Goal: Information Seeking & Learning: Learn about a topic

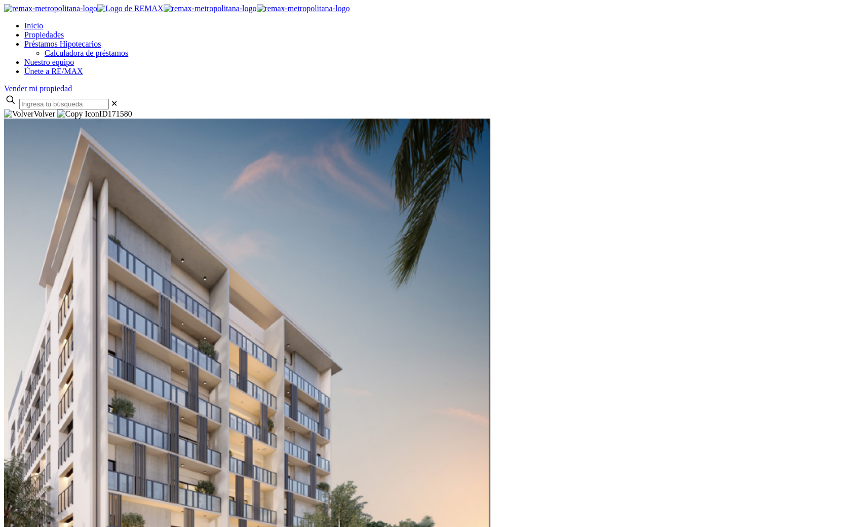
click at [359, 261] on img at bounding box center [247, 402] width 487 height 567
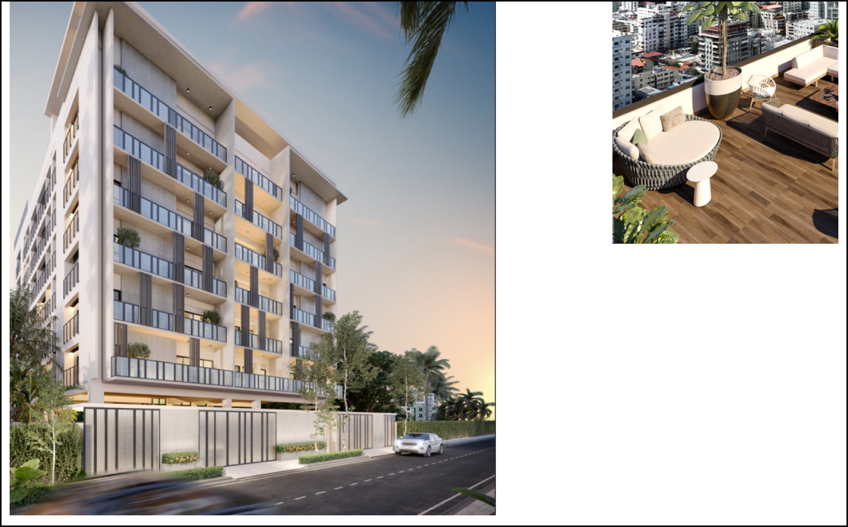
click at [701, 518] on div "Next slide" at bounding box center [424, 518] width 829 height 0
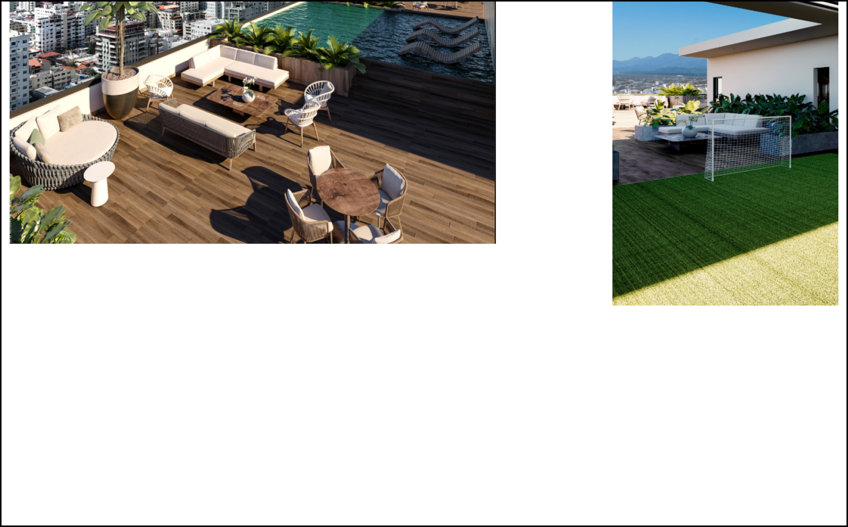
click at [708, 518] on div "Next slide" at bounding box center [424, 518] width 829 height 0
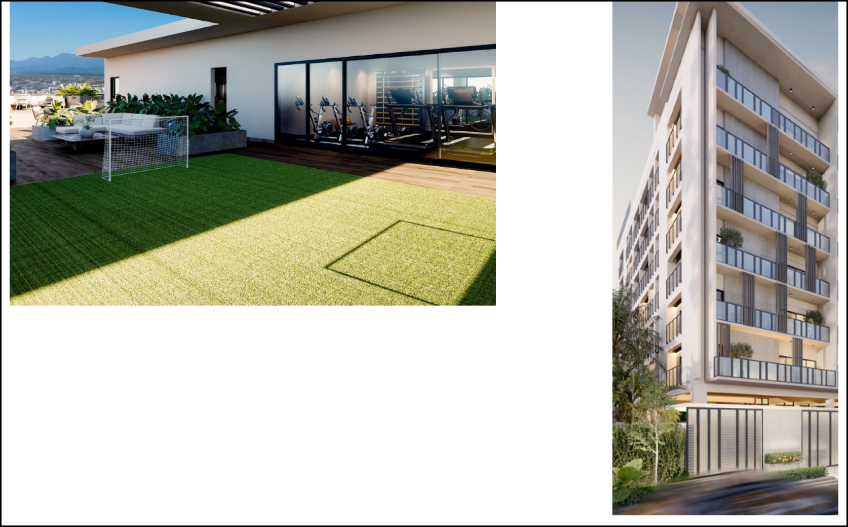
click at [708, 518] on div "Next slide" at bounding box center [424, 518] width 829 height 0
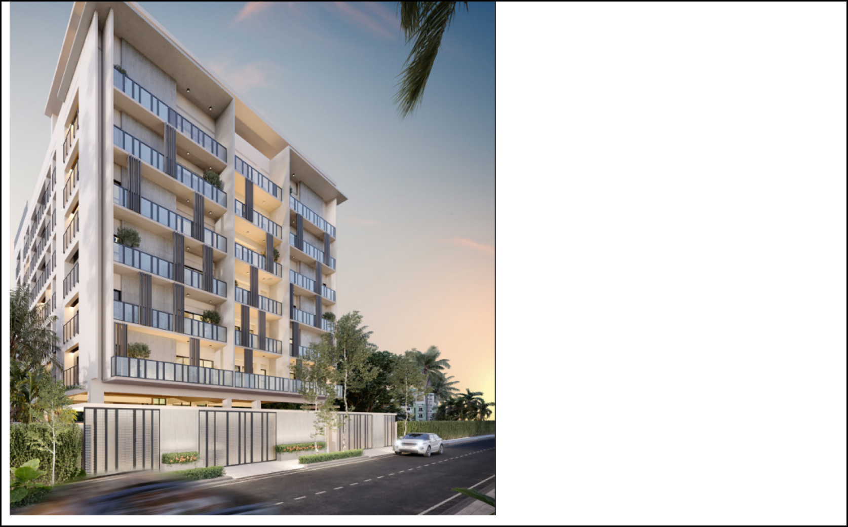
click at [708, 518] on div "Next slide" at bounding box center [424, 518] width 829 height 0
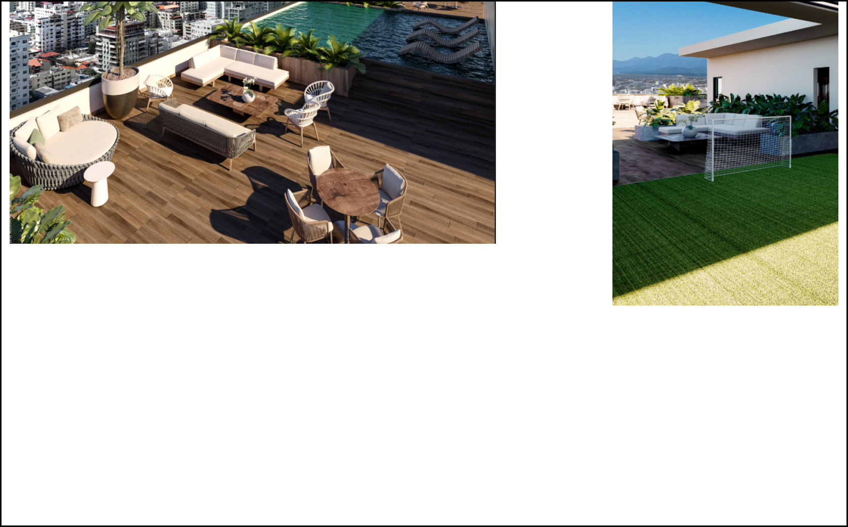
click at [708, 518] on div "Next slide" at bounding box center [424, 518] width 829 height 0
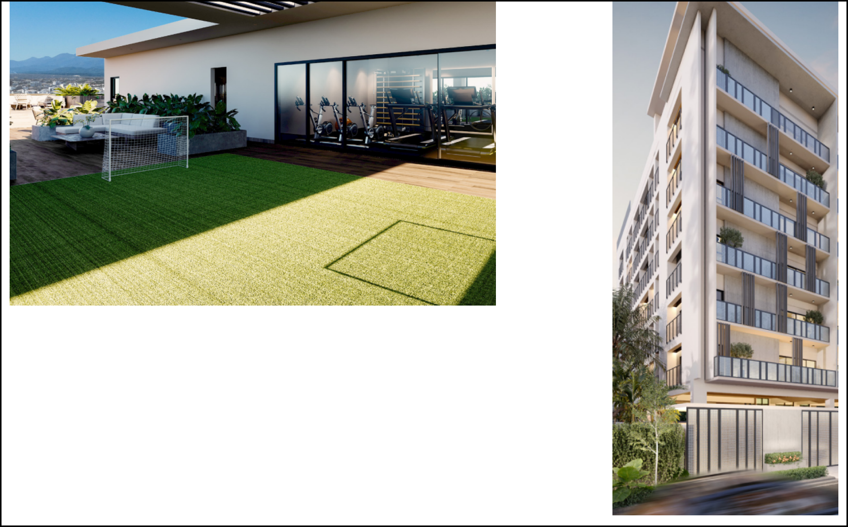
click at [708, 518] on div "Next slide" at bounding box center [424, 518] width 829 height 0
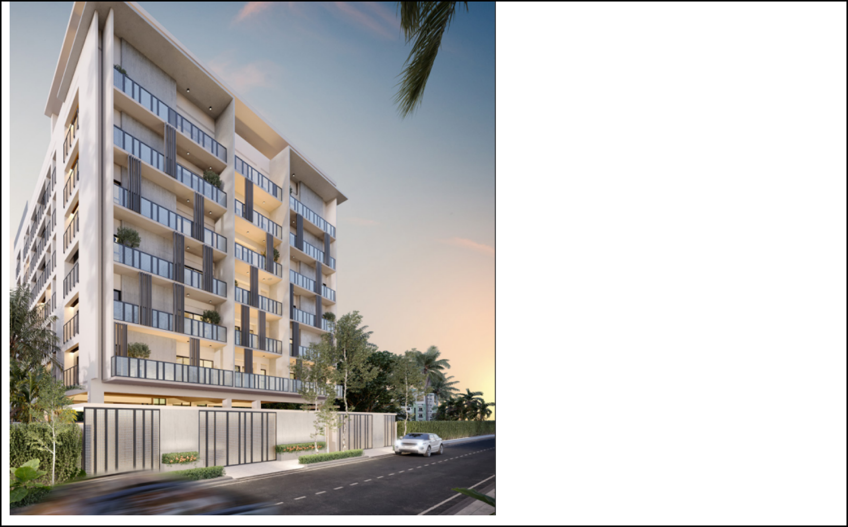
click at [708, 518] on div "Next slide" at bounding box center [424, 518] width 829 height 0
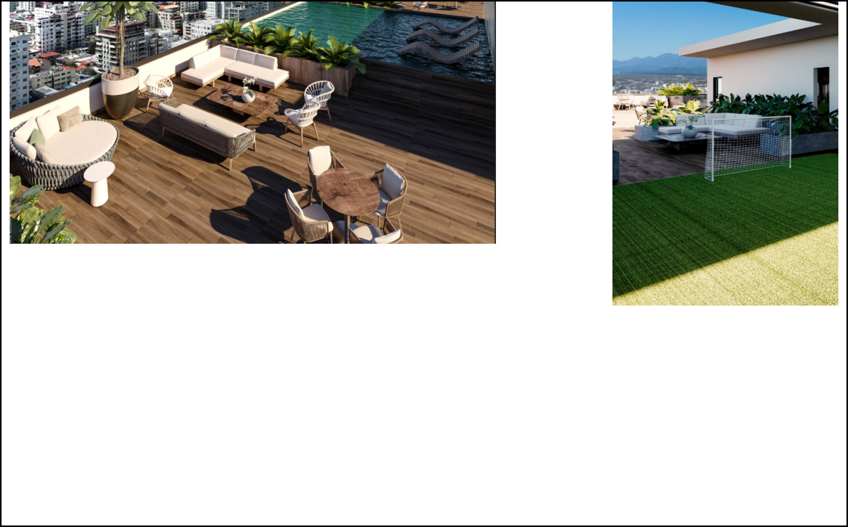
click at [708, 518] on div "Next slide" at bounding box center [424, 518] width 829 height 0
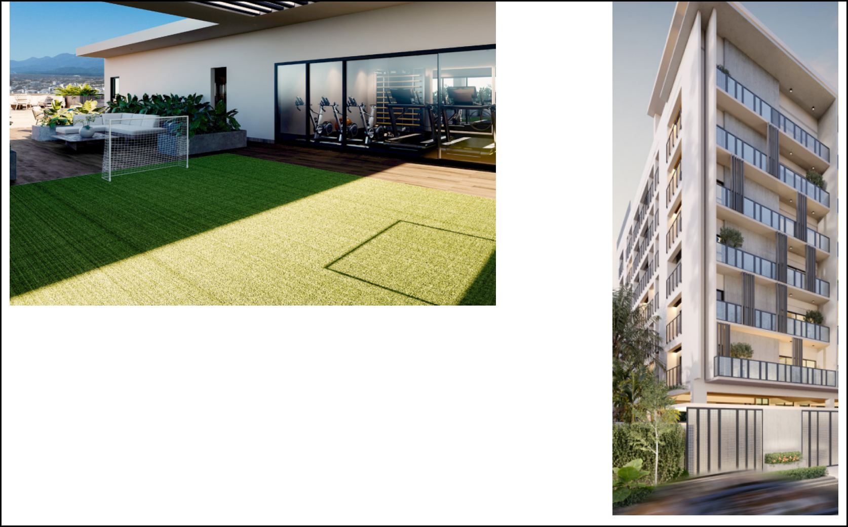
click at [708, 518] on div "Next slide" at bounding box center [424, 518] width 829 height 0
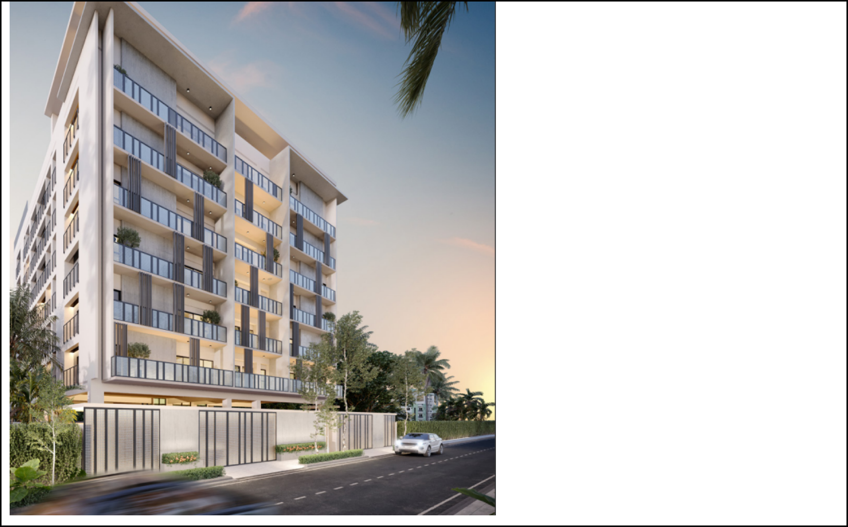
click at [708, 518] on div "Next slide" at bounding box center [424, 518] width 829 height 0
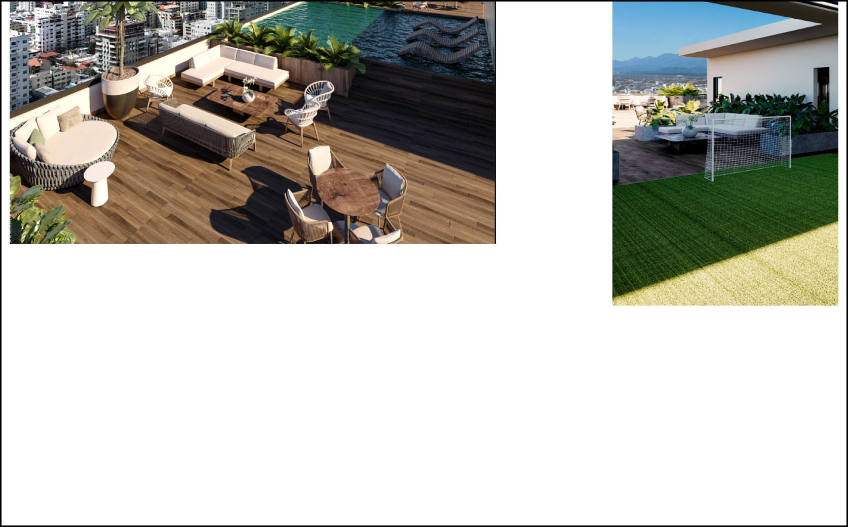
click at [708, 518] on div "Next slide" at bounding box center [424, 518] width 829 height 0
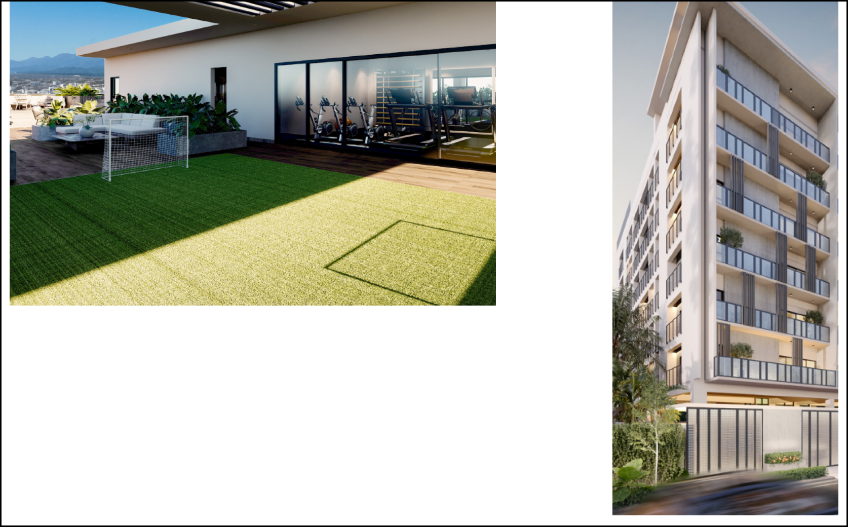
click at [708, 518] on div "Next slide" at bounding box center [424, 518] width 829 height 0
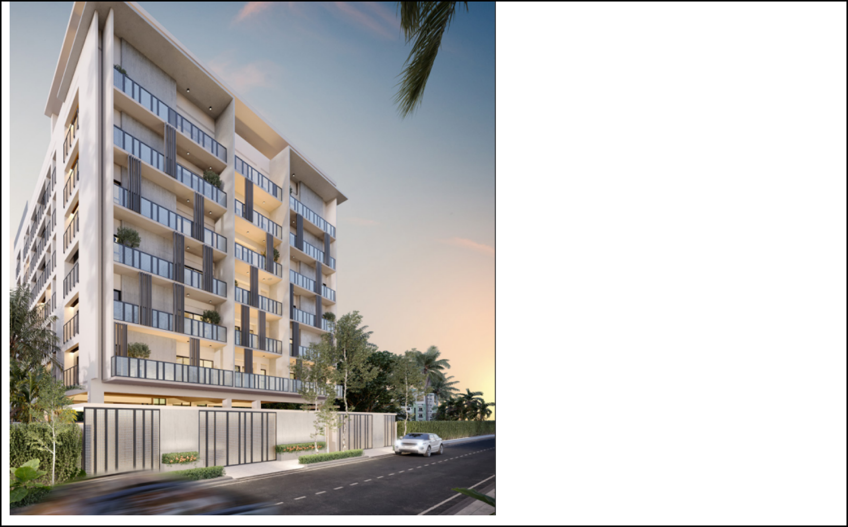
click at [708, 518] on div "Next slide" at bounding box center [424, 518] width 829 height 0
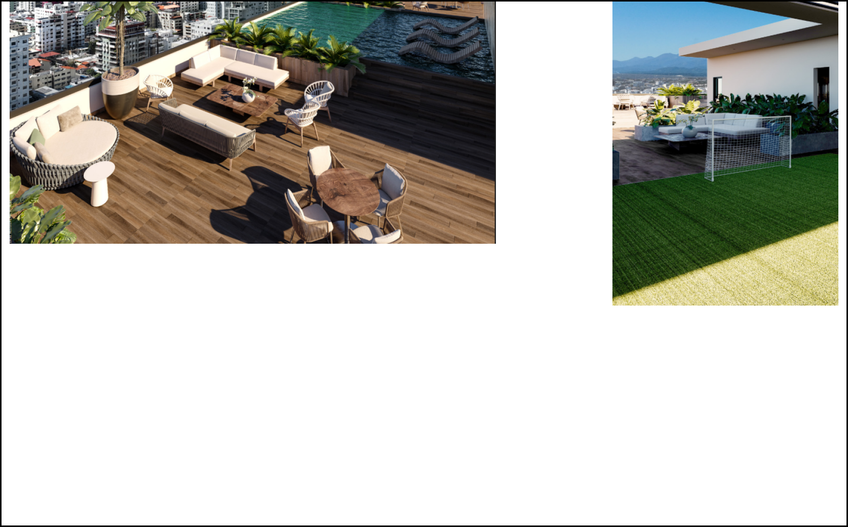
click at [707, 518] on div "Next slide" at bounding box center [424, 518] width 829 height 0
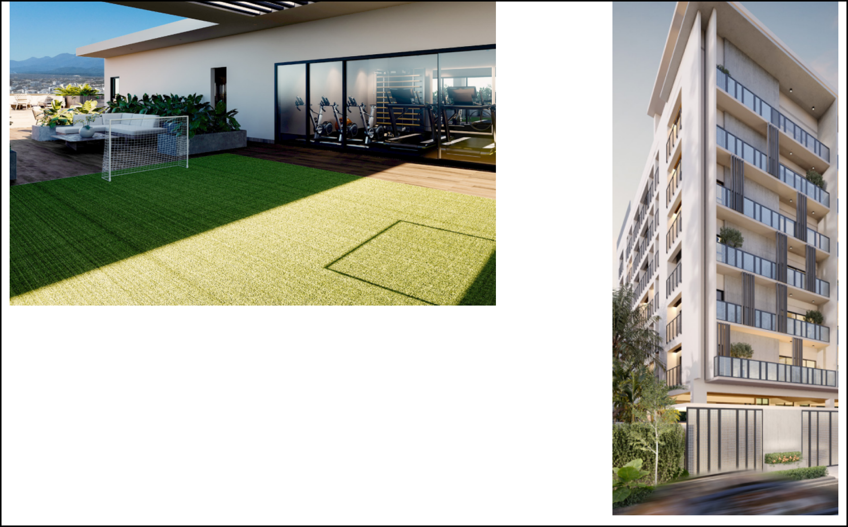
click at [707, 518] on div "Next slide" at bounding box center [424, 518] width 829 height 0
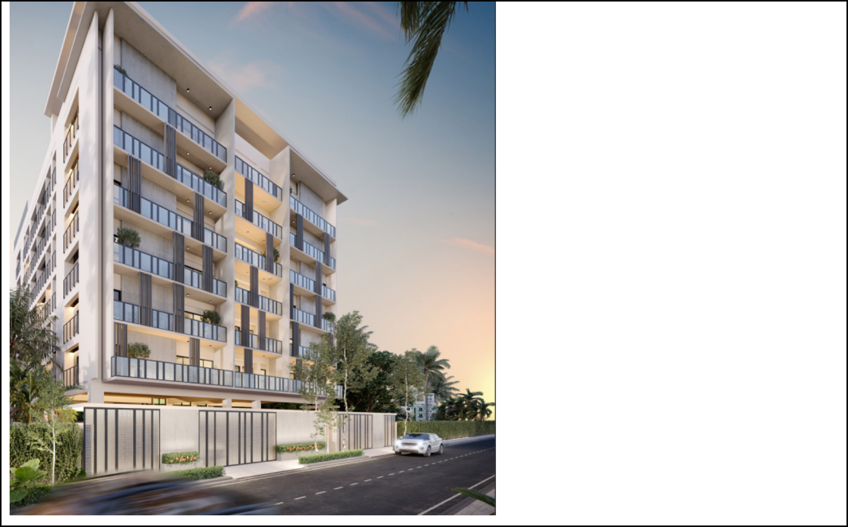
click at [708, 518] on div at bounding box center [424, 518] width 829 height 0
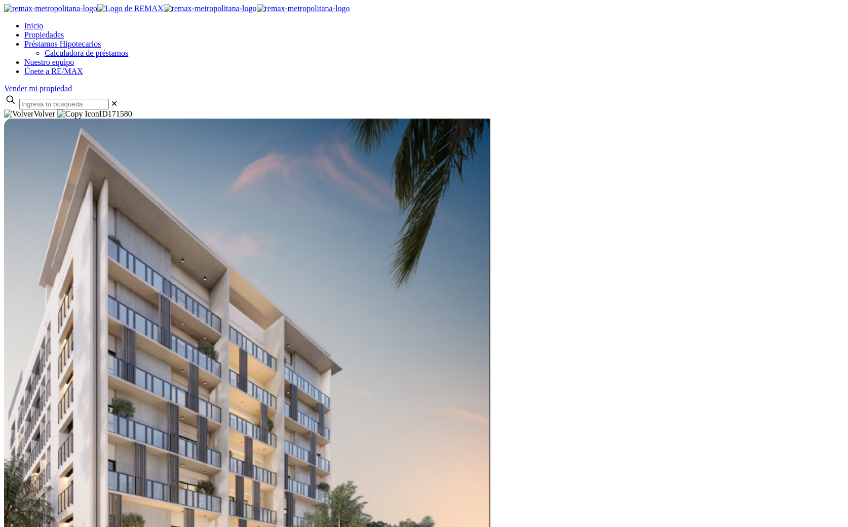
click at [388, 217] on img at bounding box center [247, 402] width 487 height 567
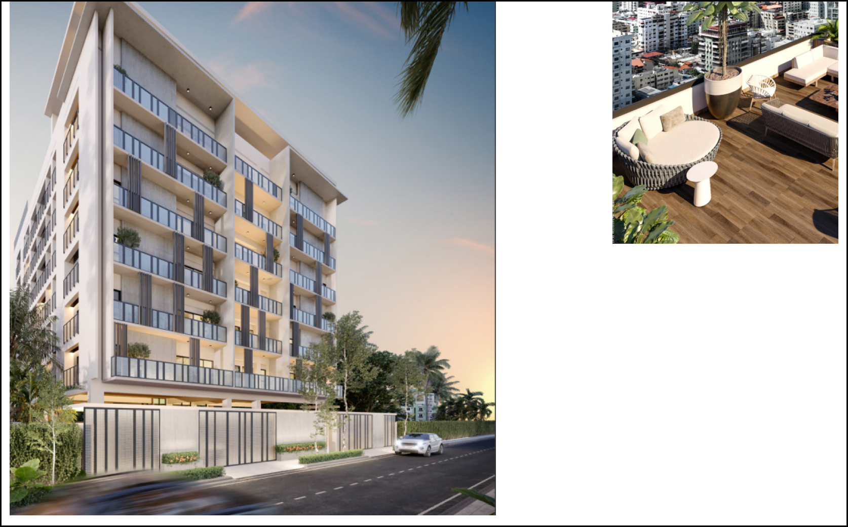
click at [708, 518] on div at bounding box center [424, 518] width 829 height 0
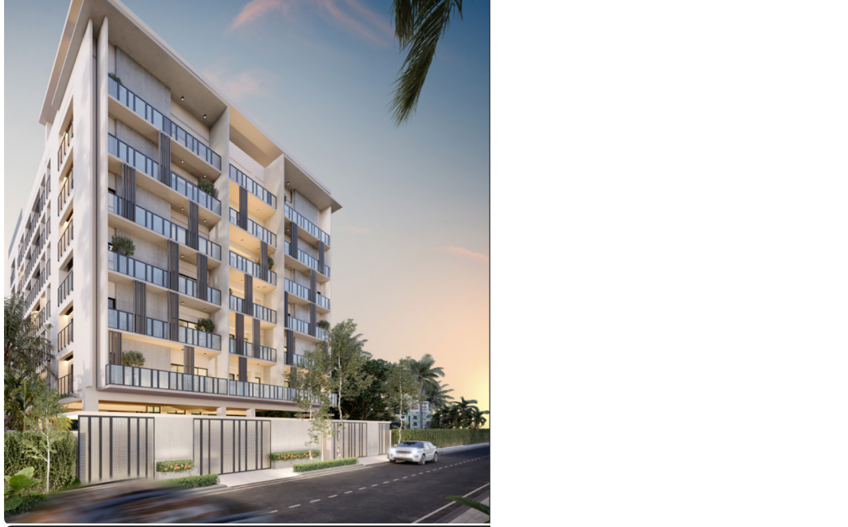
scroll to position [213, 0]
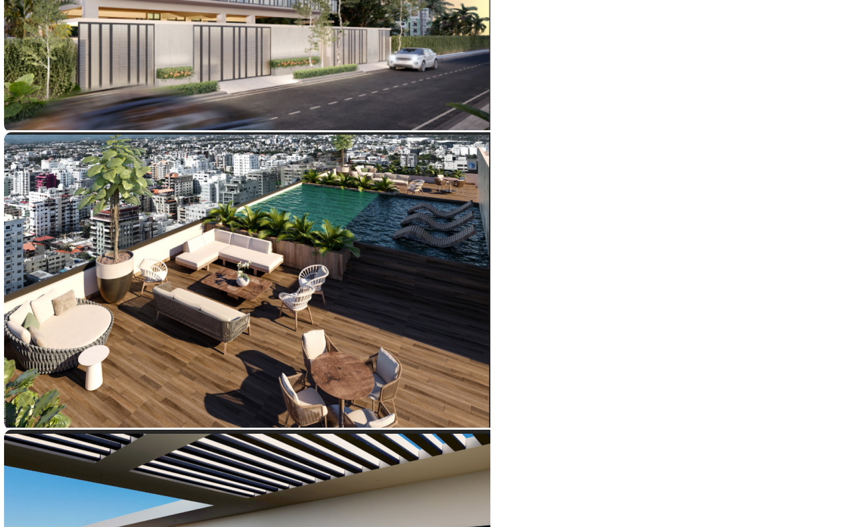
scroll to position [607, 0]
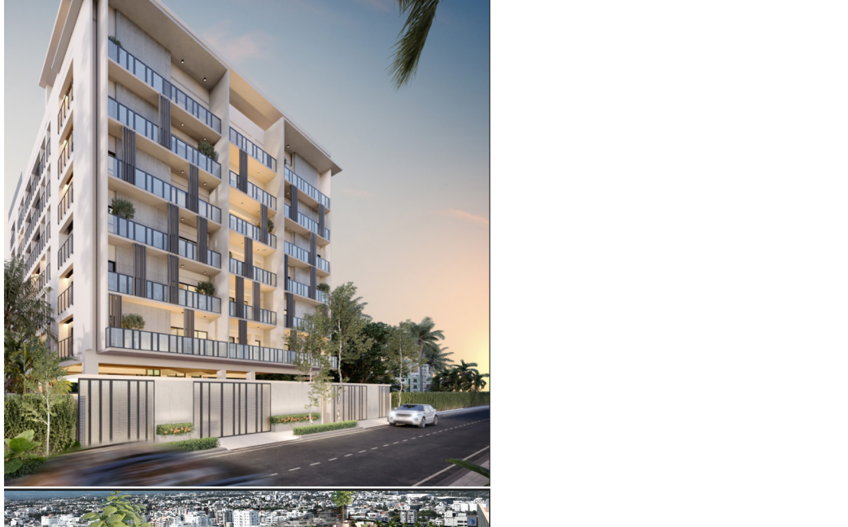
scroll to position [251, 0]
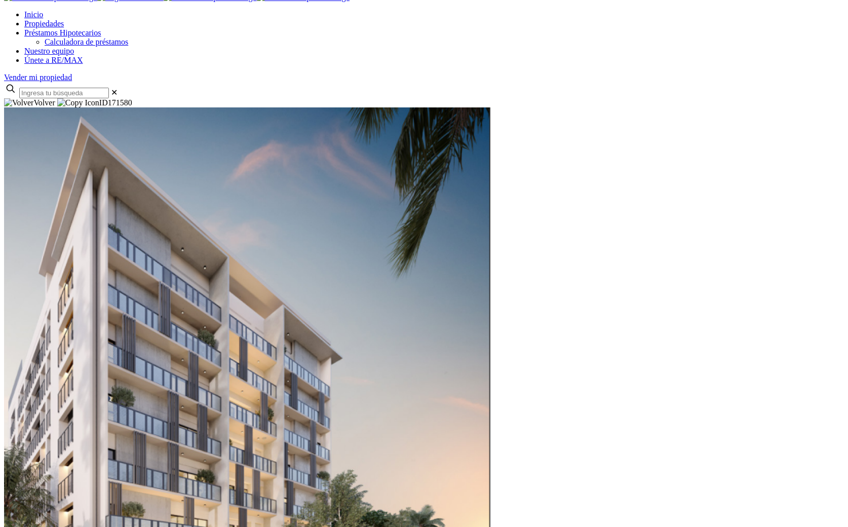
scroll to position [10, 0]
